Goal: Entertainment & Leisure: Consume media (video, audio)

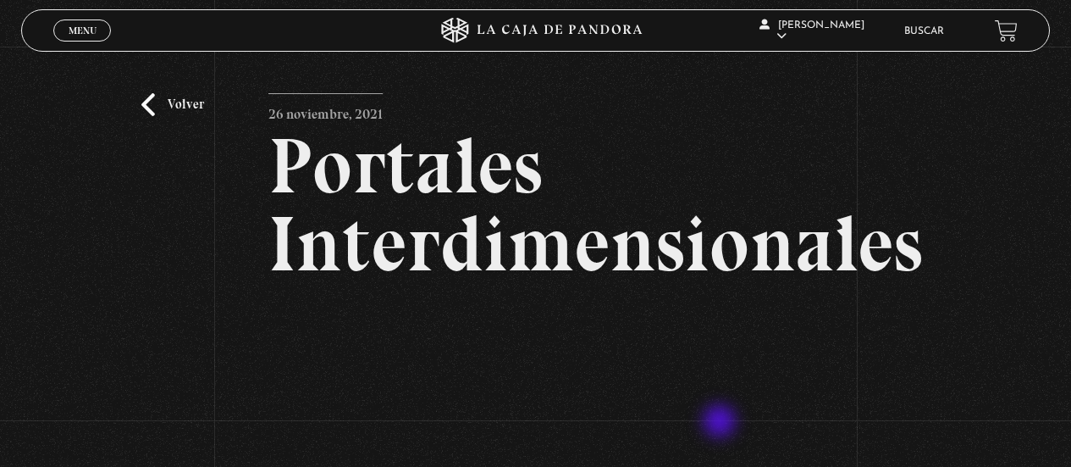
scroll to position [189, 0]
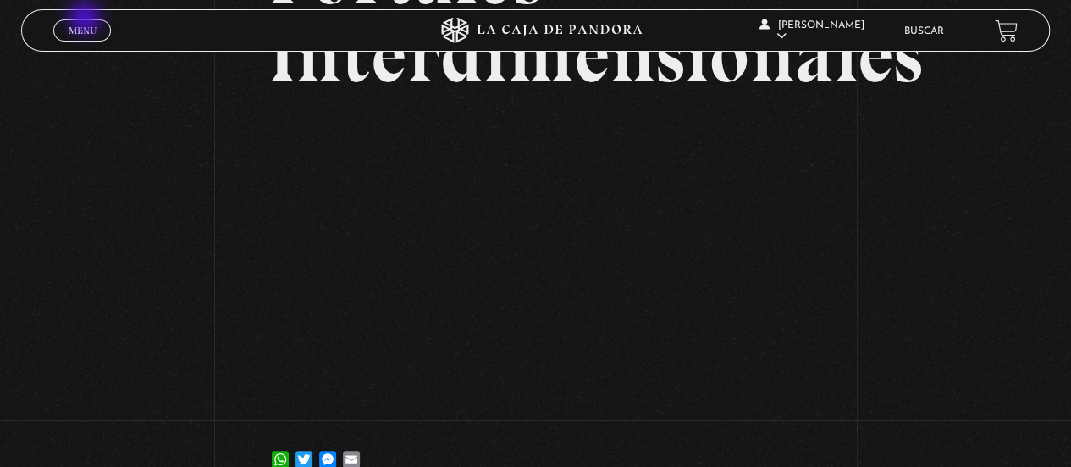
click at [86, 19] on link "Menu Cerrar" at bounding box center [82, 30] width 58 height 22
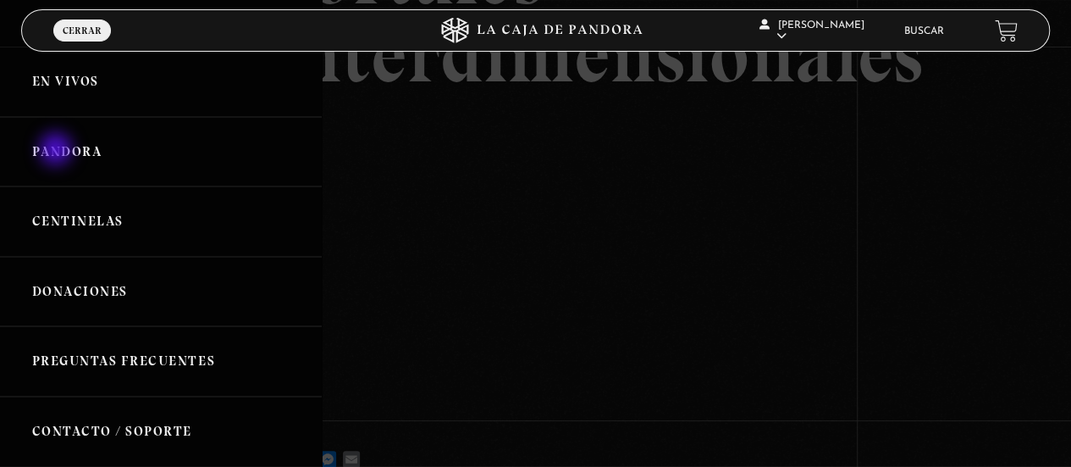
click at [58, 151] on link "Pandora" at bounding box center [161, 152] width 322 height 70
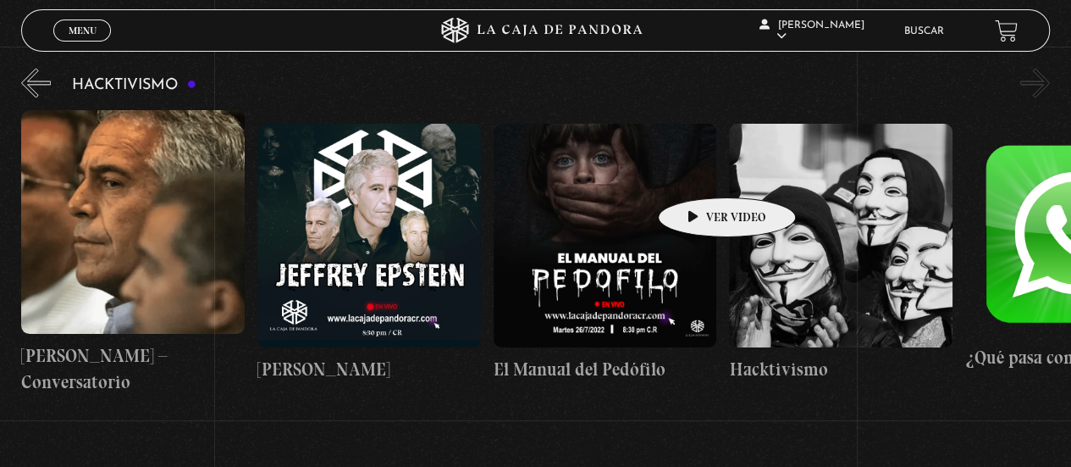
scroll to position [0, 117]
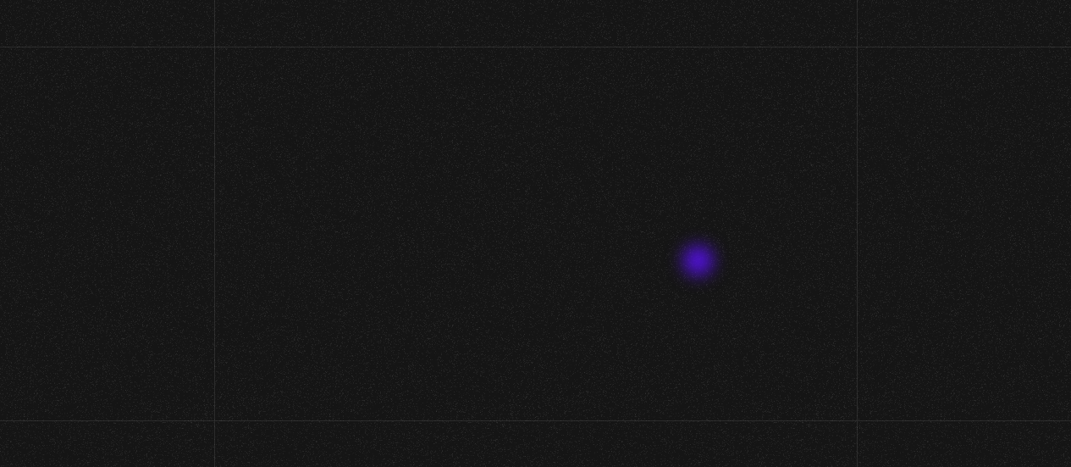
scroll to position [196, 0]
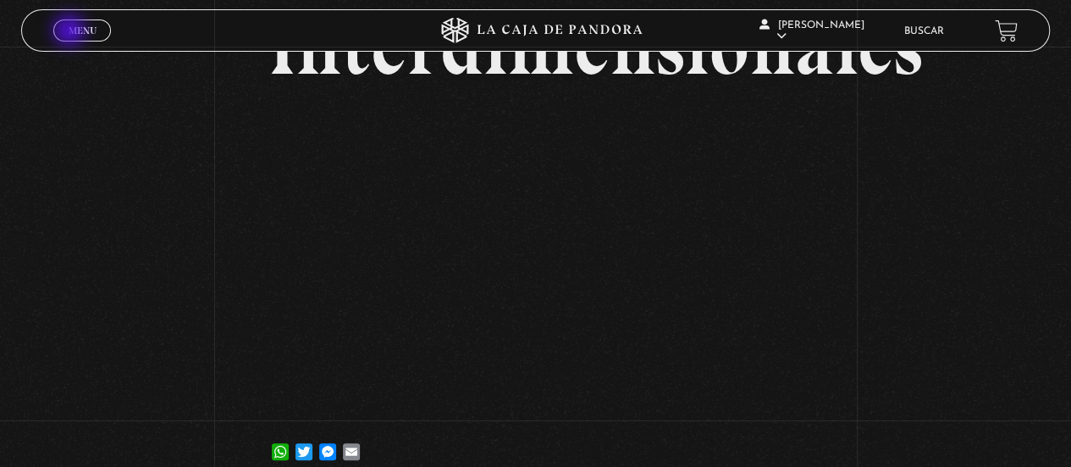
click at [71, 32] on span "Menu" at bounding box center [83, 30] width 28 height 10
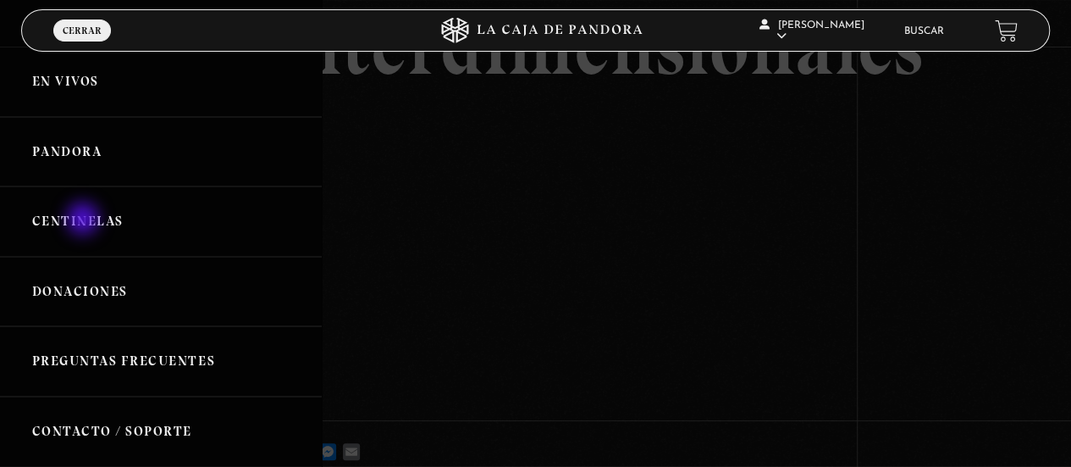
click at [85, 220] on link "Centinelas" at bounding box center [161, 221] width 322 height 70
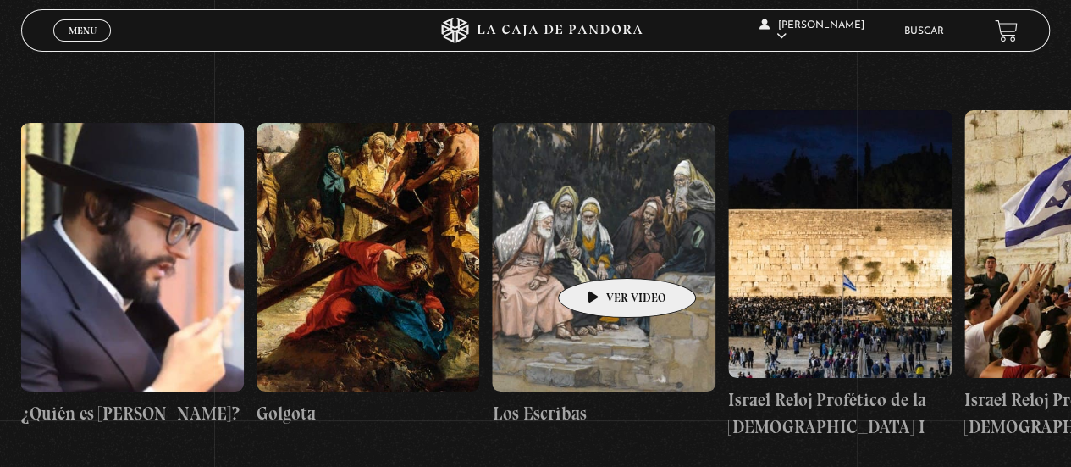
scroll to position [0, 26196]
click at [600, 252] on figure at bounding box center [605, 257] width 224 height 268
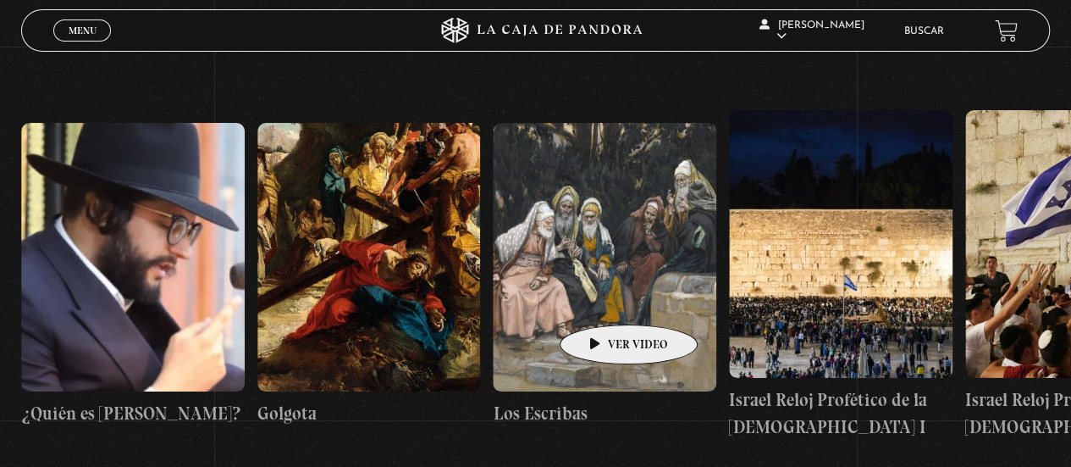
click at [602, 299] on figure at bounding box center [605, 257] width 224 height 268
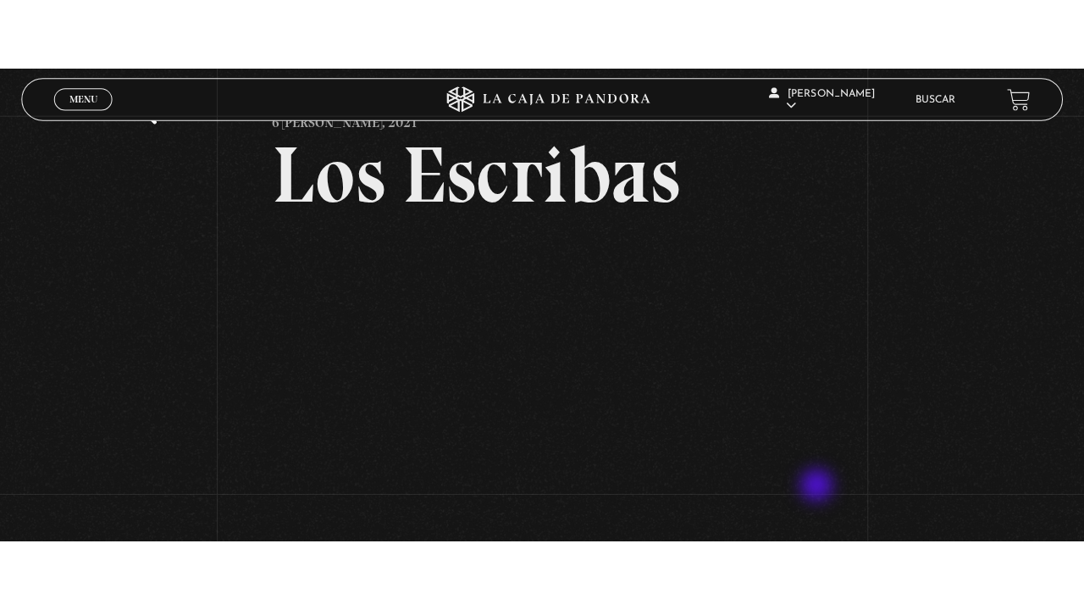
scroll to position [63, 0]
